Goal: Task Accomplishment & Management: Complete application form

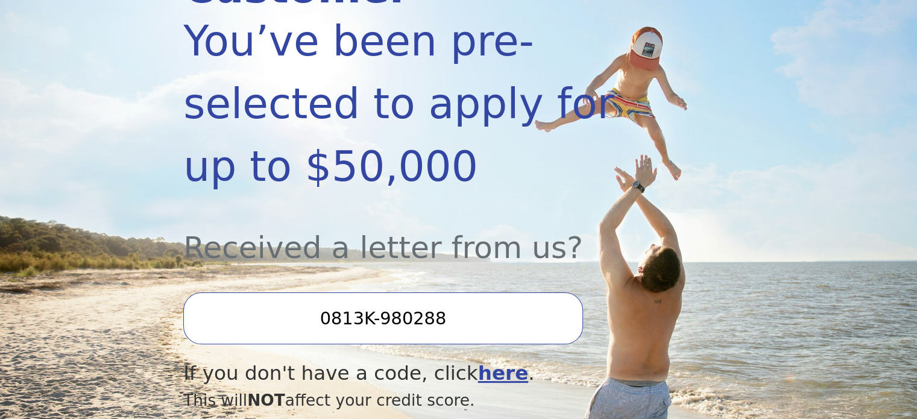
scroll to position [301, 0]
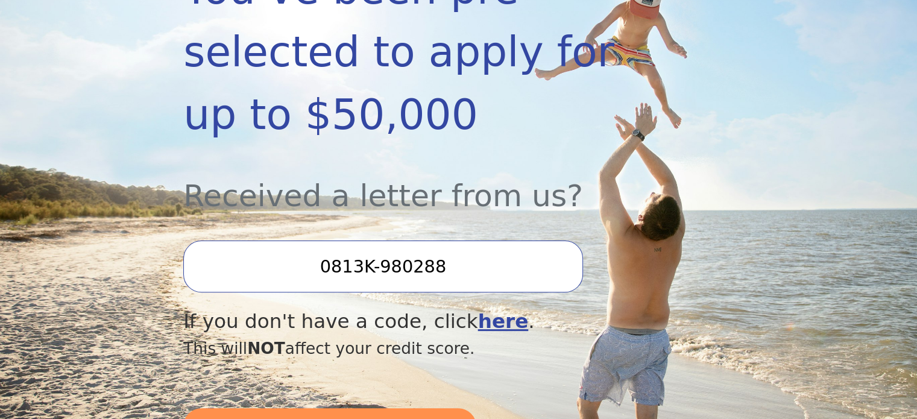
click at [497, 241] on input "0813K-980288" at bounding box center [382, 267] width 399 height 52
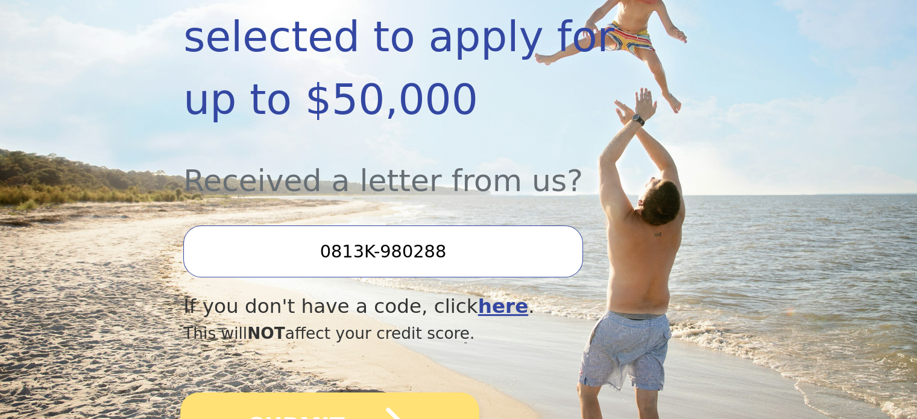
scroll to position [362, 0]
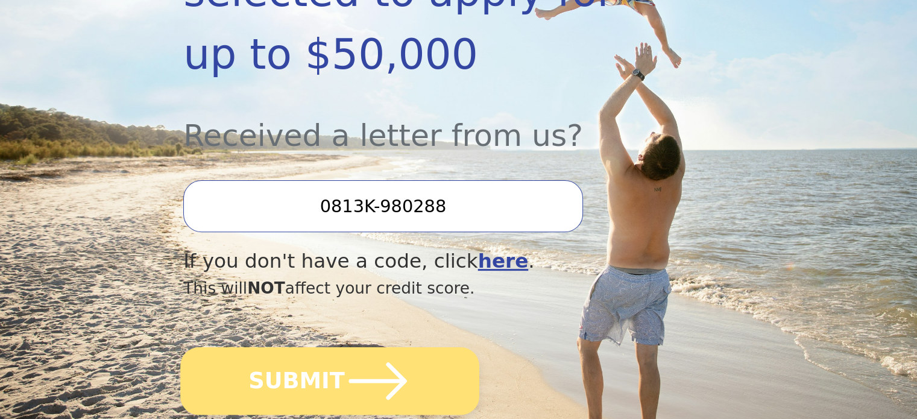
click at [403, 348] on icon "submit" at bounding box center [378, 381] width 66 height 66
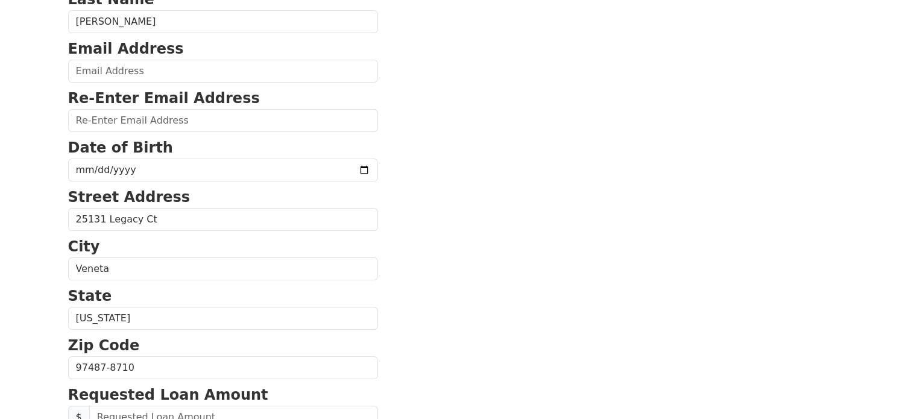
scroll to position [60, 0]
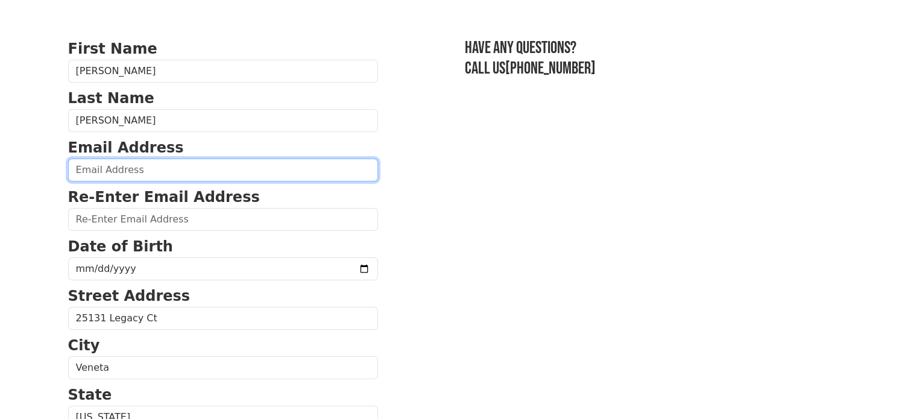
click at [203, 168] on input "email" at bounding box center [223, 170] width 310 height 23
type input "jhodgespro@gmail.com"
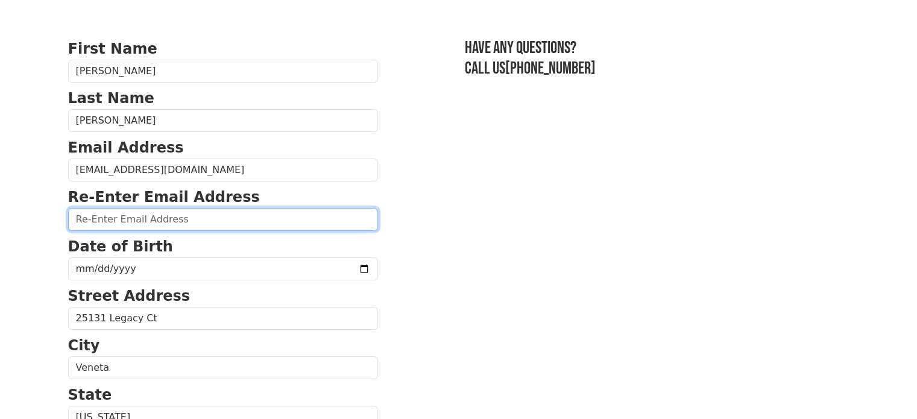
type input "jhodgespro@gmail.com"
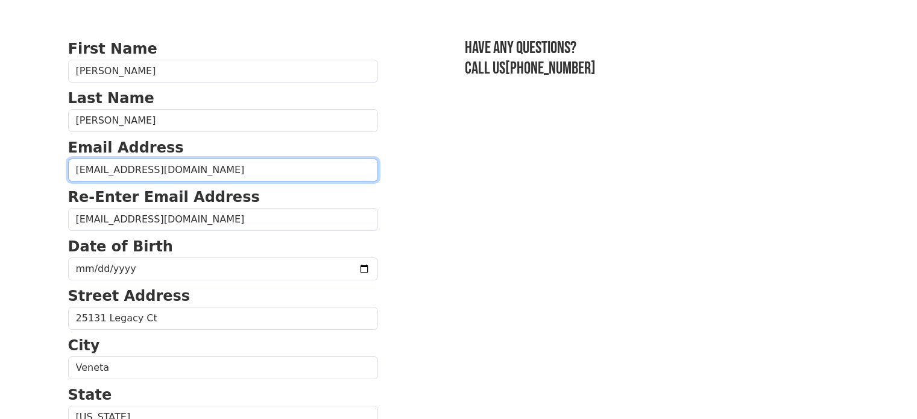
type input "(424) 527-3451"
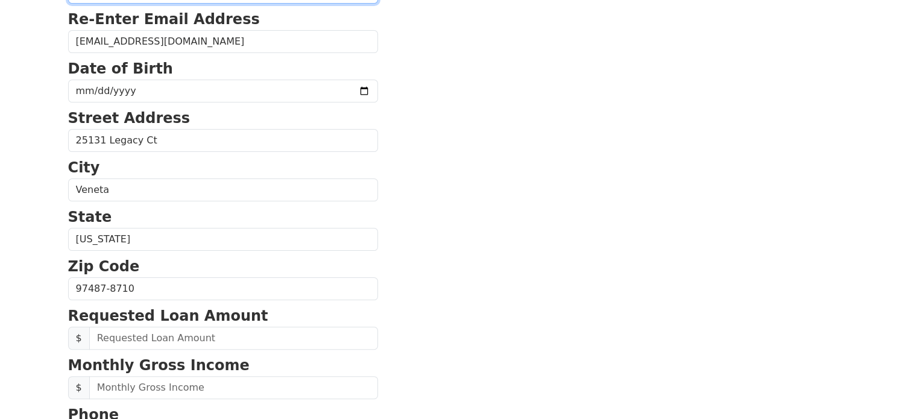
scroll to position [101, 0]
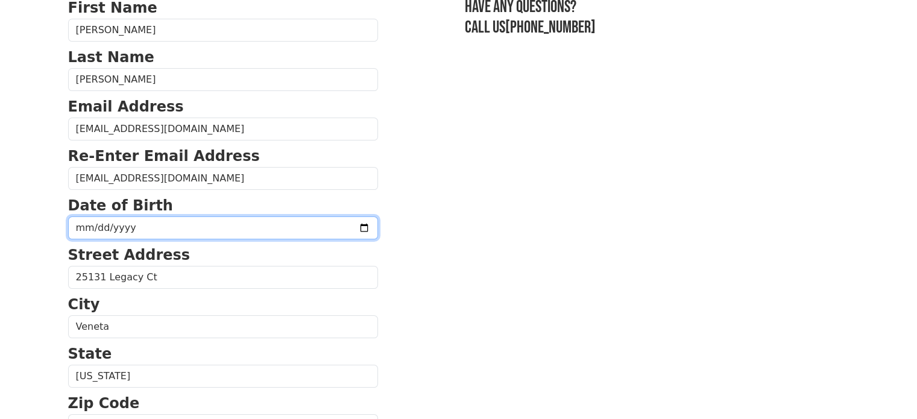
click at [126, 224] on input "date" at bounding box center [223, 227] width 310 height 23
click at [326, 230] on input "date" at bounding box center [223, 227] width 310 height 23
click at [333, 230] on input "date" at bounding box center [223, 227] width 310 height 23
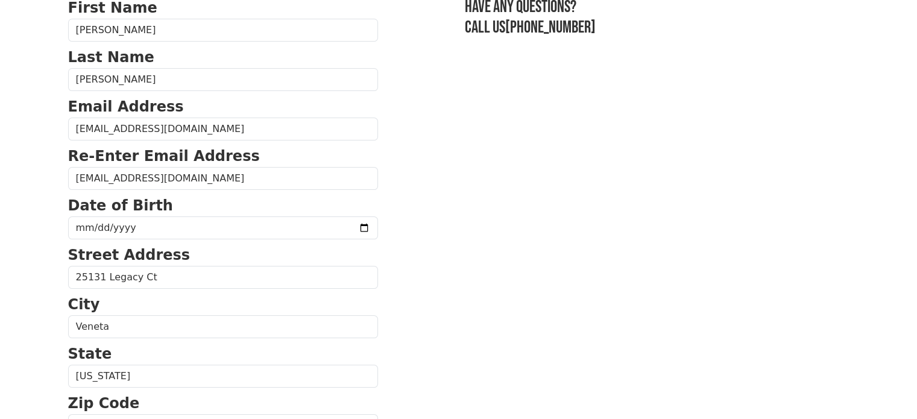
type input "1990-12-18"
click at [439, 274] on section "First Name Justin Last Name Hodges Email Address jhodgespro@gmail.com Re-Enter …" at bounding box center [458, 427] width 781 height 860
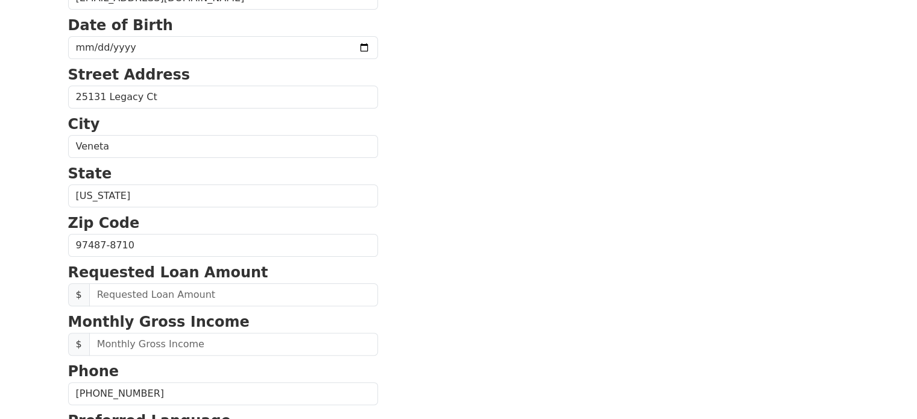
scroll to position [282, 0]
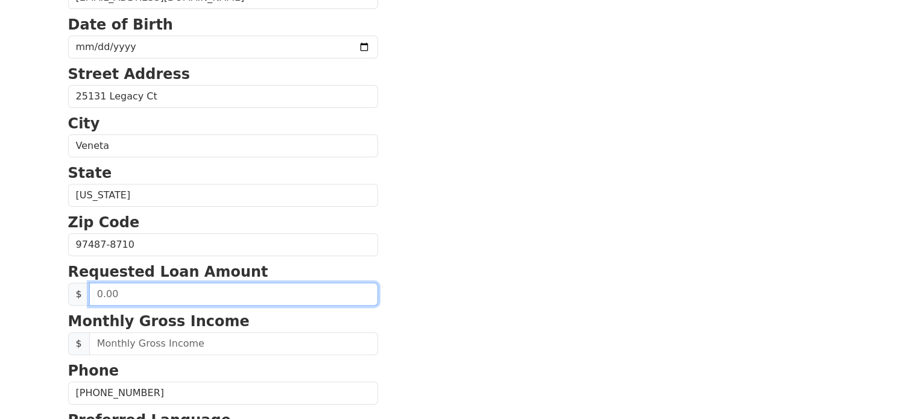
click at [308, 297] on input "text" at bounding box center [233, 294] width 289 height 23
type input "20,000.00"
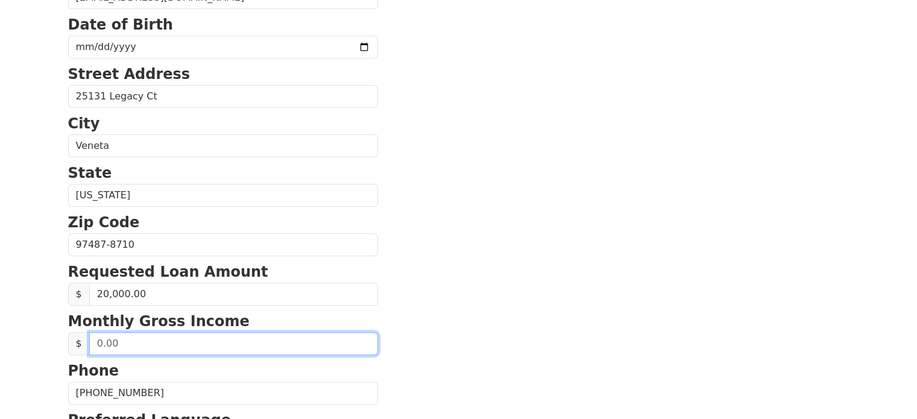
click at [304, 338] on input "text" at bounding box center [233, 343] width 289 height 23
type input "3,000.00"
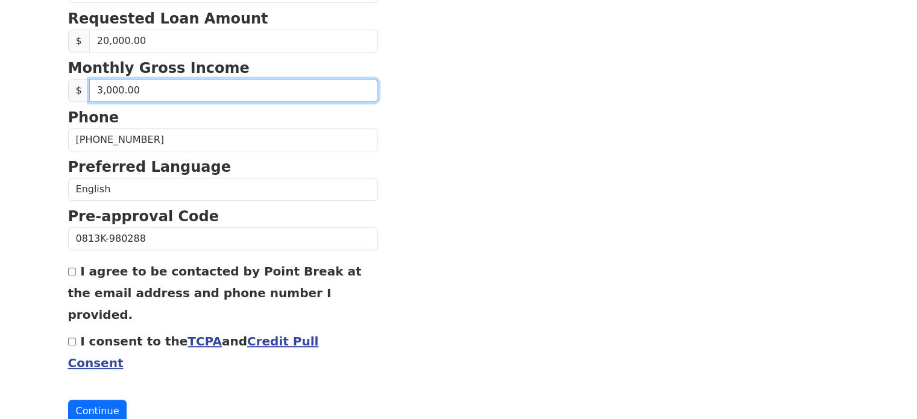
scroll to position [537, 0]
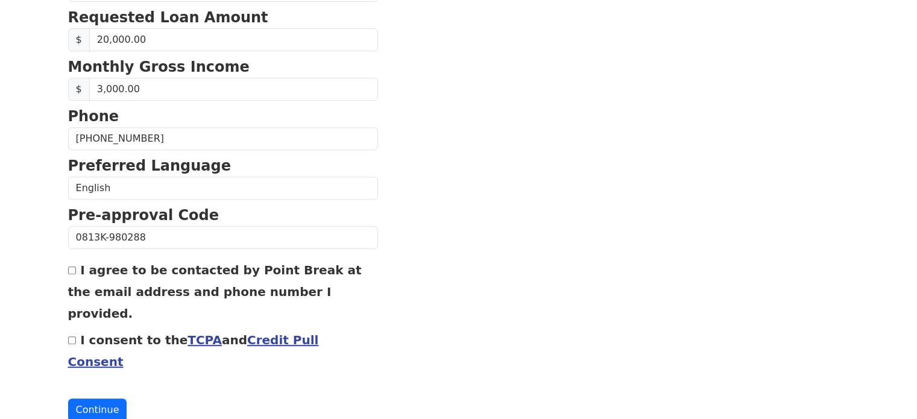
click at [69, 267] on input "I agree to be contacted by Point Break at the email address and phone number I …" at bounding box center [72, 271] width 8 height 8
checkbox input "true"
drag, startPoint x: 72, startPoint y: 308, endPoint x: 71, endPoint y: 318, distance: 9.8
click at [72, 329] on div "I consent to the TCPA and Credit Pull Consent" at bounding box center [223, 350] width 310 height 43
click at [71, 329] on div "I consent to the TCPA and Credit Pull Consent" at bounding box center [223, 350] width 310 height 43
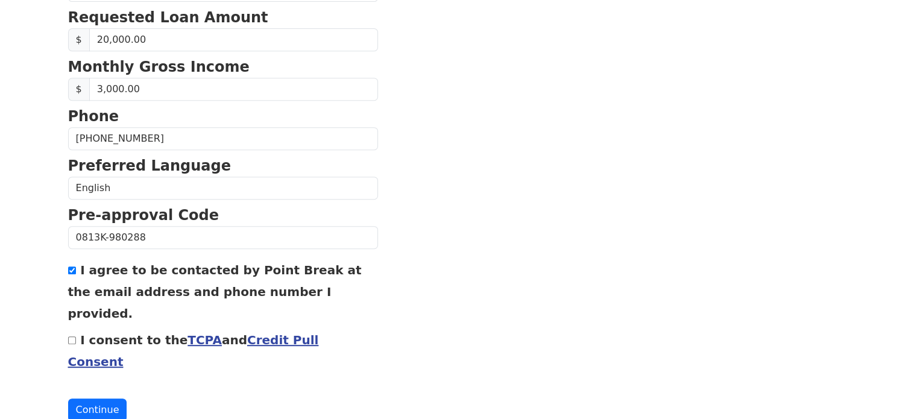
click at [70, 336] on input "I consent to the TCPA and Credit Pull Consent" at bounding box center [72, 340] width 8 height 8
checkbox input "true"
click at [87, 399] on button "Continue" at bounding box center [97, 410] width 59 height 23
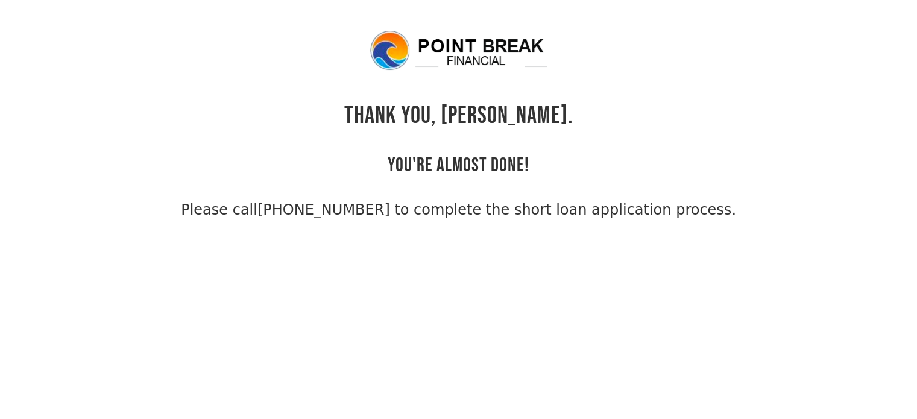
click at [43, 247] on body "THANK YOU, [PERSON_NAME]. YOU'RE ALMOST DONE! Please call [PHONE_NUMBER] to com…" at bounding box center [458, 238] width 917 height 419
